Goal: Information Seeking & Learning: Learn about a topic

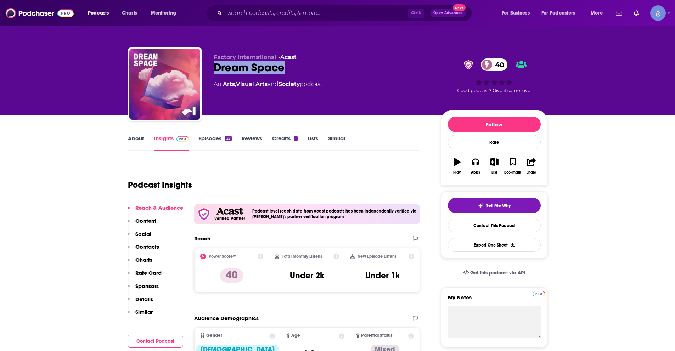
drag, startPoint x: 215, startPoint y: 69, endPoint x: 286, endPoint y: 71, distance: 70.2
click at [286, 71] on div "Dream Space 40" at bounding box center [322, 68] width 216 height 14
copy h2 "Dream Space"
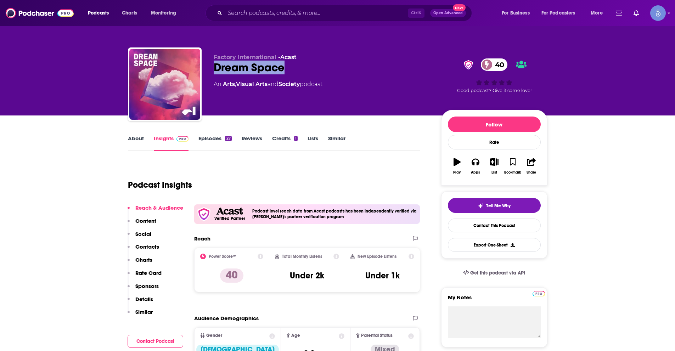
drag, startPoint x: 285, startPoint y: 66, endPoint x: 214, endPoint y: 67, distance: 70.9
click at [214, 67] on div "Dream Space 40" at bounding box center [322, 68] width 216 height 14
copy h2 "Dream Space"
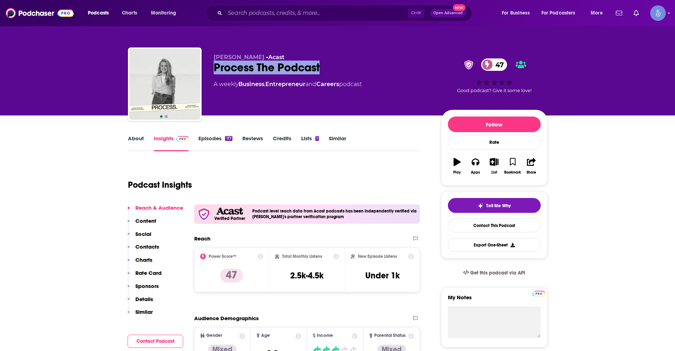
drag, startPoint x: 216, startPoint y: 69, endPoint x: 322, endPoint y: 63, distance: 106.4
click at [322, 63] on div "Process The Podcast 47" at bounding box center [322, 68] width 216 height 14
copy h2 "Process The Podcast"
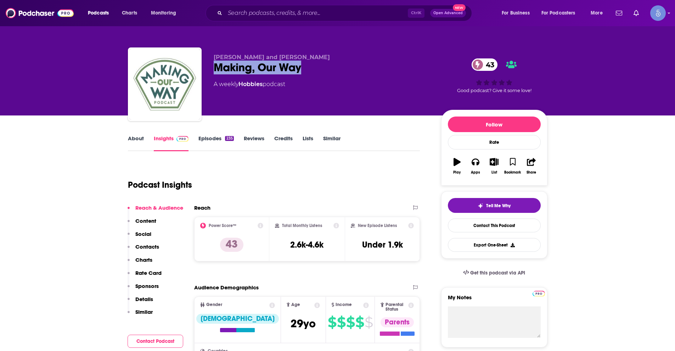
drag, startPoint x: 306, startPoint y: 68, endPoint x: 216, endPoint y: 72, distance: 90.1
click at [216, 72] on div "Making, Our Way 43" at bounding box center [322, 68] width 216 height 14
copy h2 "Making, Our Way"
click at [258, 100] on div "Austin, Christy and Dean Making, Our Way 43 A weekly Hobbies podcast" at bounding box center [322, 82] width 216 height 57
drag, startPoint x: 306, startPoint y: 66, endPoint x: 213, endPoint y: 72, distance: 93.0
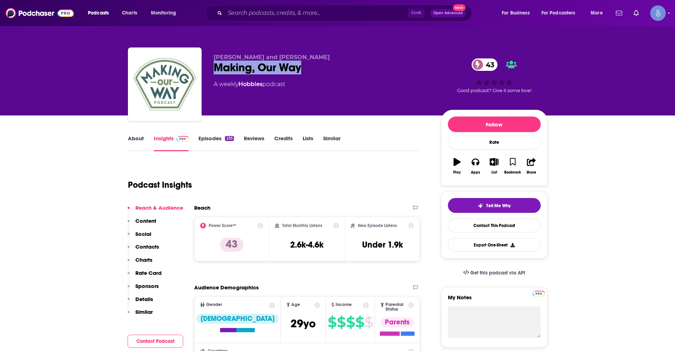
click at [213, 72] on div "Austin, Christy and Dean Making, Our Way 43 A weekly Hobbies podcast 43 Good po…" at bounding box center [338, 85] width 420 height 77
copy h2 "Making, Our Way"
click at [383, 191] on div "Podcast Insights" at bounding box center [271, 181] width 287 height 36
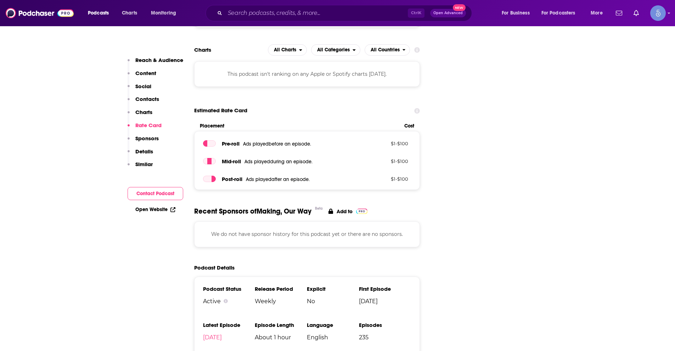
scroll to position [779, 0]
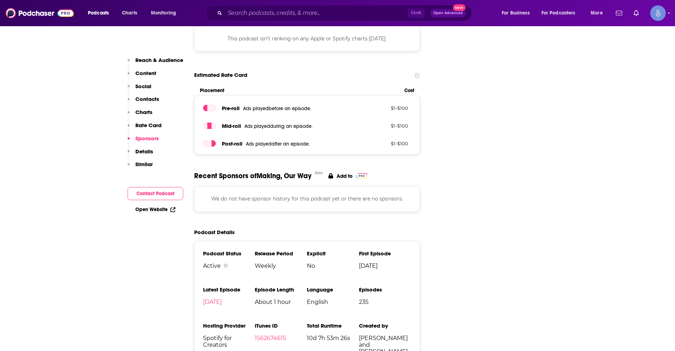
click at [154, 95] on div "Reach & Audience Content Social Contacts Charts Rate Card Sponsors Details Simi…" at bounding box center [156, 115] width 56 height 117
click at [146, 96] on p "Contacts" at bounding box center [147, 99] width 24 height 7
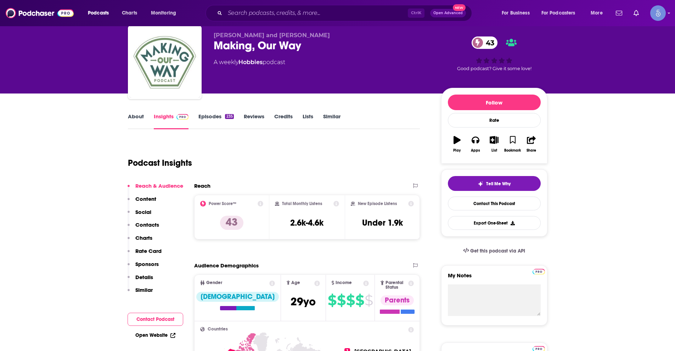
scroll to position [17, 0]
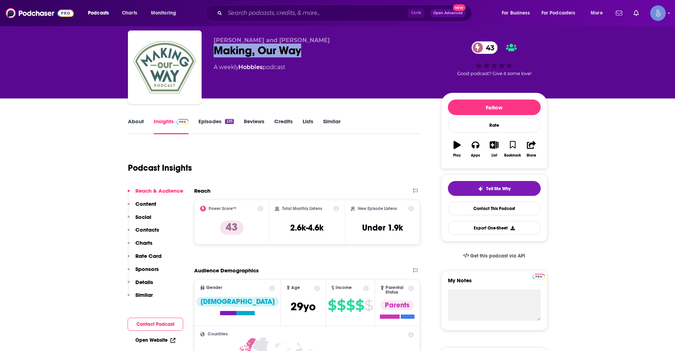
drag, startPoint x: 307, startPoint y: 51, endPoint x: 216, endPoint y: 54, distance: 90.7
click at [216, 54] on div "Making, Our Way 43" at bounding box center [322, 51] width 216 height 14
copy h2 "Making, Our Way"
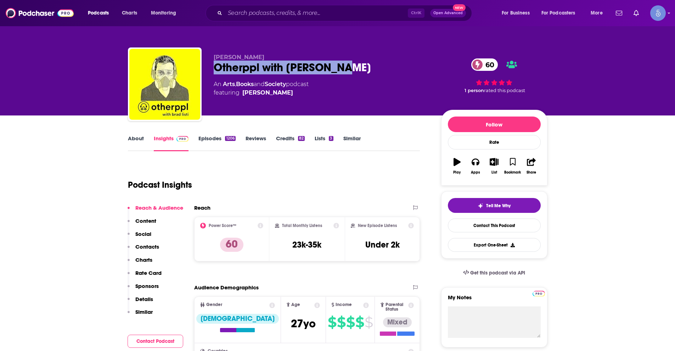
drag, startPoint x: 337, startPoint y: 67, endPoint x: 212, endPoint y: 65, distance: 124.4
click at [212, 65] on div "Brad Listi Otherppl with Brad Listi 60 An Arts , Books and Society podcast feat…" at bounding box center [338, 85] width 420 height 77
copy h2 "Otherppl with Brad Listi"
drag, startPoint x: 243, startPoint y: 55, endPoint x: 212, endPoint y: 56, distance: 31.2
click at [212, 56] on div "Brad Listi Otherppl with Brad Listi 60 An Arts , Books and Society podcast feat…" at bounding box center [338, 85] width 420 height 77
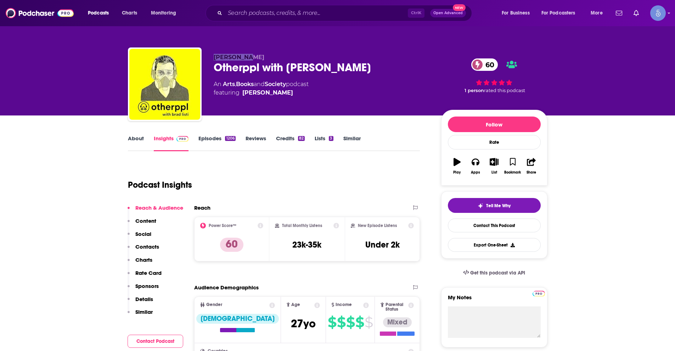
copy span "Brad Listi"
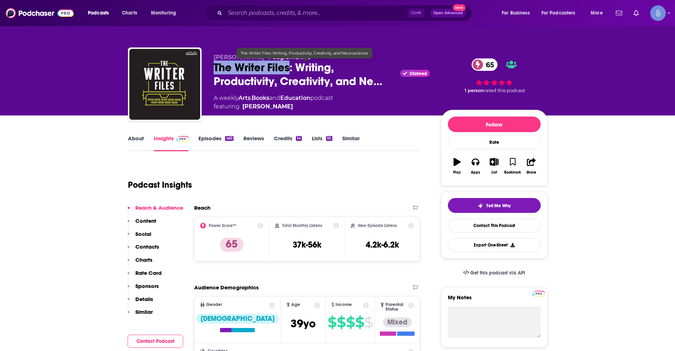
drag, startPoint x: 212, startPoint y: 69, endPoint x: 291, endPoint y: 68, distance: 79.0
click at [291, 68] on div "Kelton Reid • Podglomerate The Writer Files: Writing, Productivity, Creativity,…" at bounding box center [338, 85] width 420 height 77
copy h2 "The Writer Files"
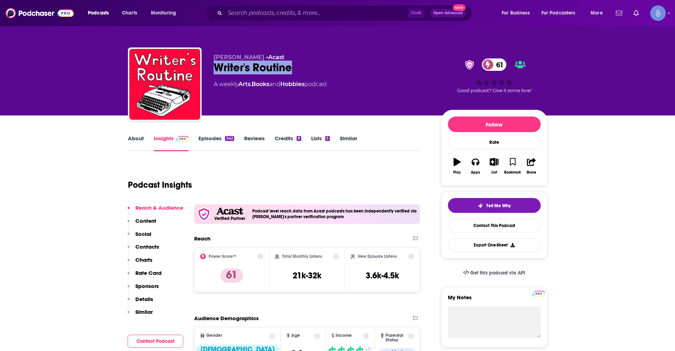
drag, startPoint x: 214, startPoint y: 68, endPoint x: 306, endPoint y: 77, distance: 91.8
click at [291, 67] on div "Writer's Routine 61" at bounding box center [322, 68] width 216 height 14
copy h2 "Writer's Routine"
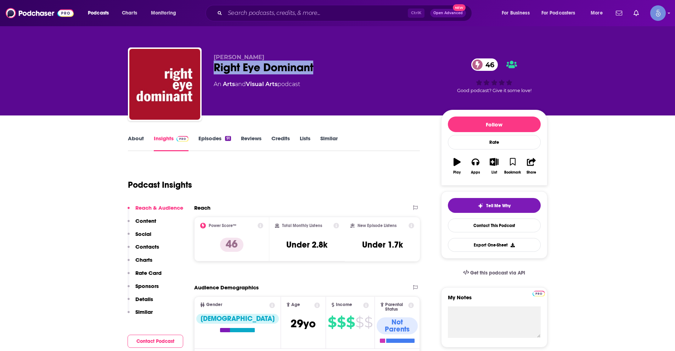
drag, startPoint x: 314, startPoint y: 69, endPoint x: 215, endPoint y: 70, distance: 98.9
click at [215, 70] on div "Right Eye Dominant 46" at bounding box center [322, 68] width 216 height 14
copy h2 "Right Eye Dominant"
